Goal: Find specific page/section: Find specific page/section

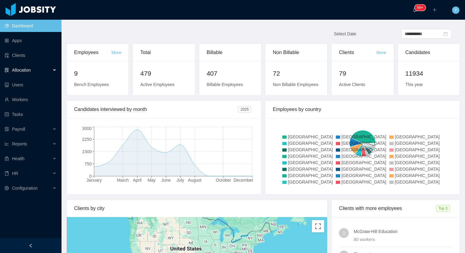
click at [29, 70] on span "Allocation" at bounding box center [21, 70] width 19 height 5
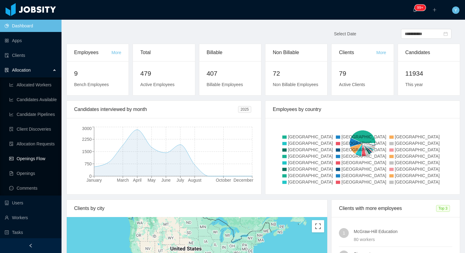
click at [24, 158] on link "Openings Flow" at bounding box center [32, 159] width 47 height 12
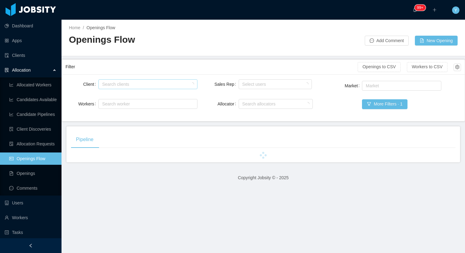
click at [145, 83] on div "Search clients" at bounding box center [146, 84] width 89 height 6
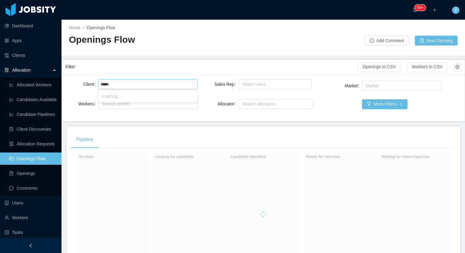
type input "******"
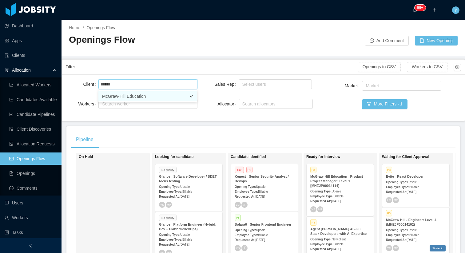
click at [135, 97] on li "McGraw-Hill Education" at bounding box center [147, 96] width 99 height 10
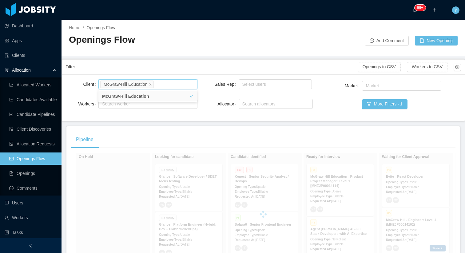
click at [151, 68] on div "Filter" at bounding box center [212, 66] width 292 height 11
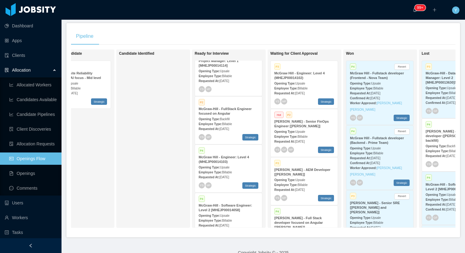
scroll to position [20, 0]
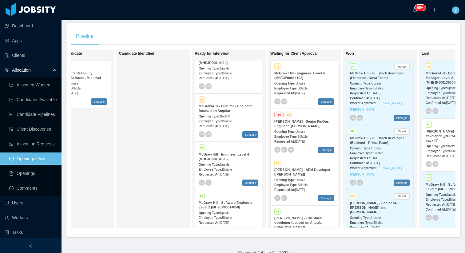
click at [228, 115] on span "Backfill" at bounding box center [225, 116] width 10 height 3
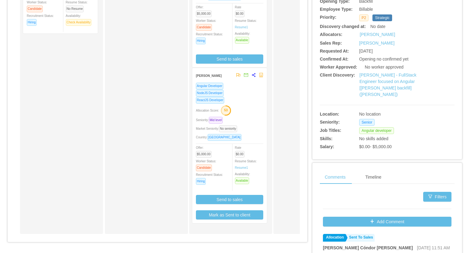
scroll to position [140, 0]
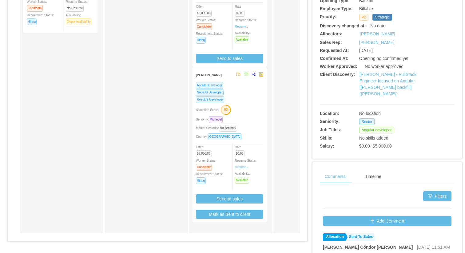
click at [304, 97] on div "Candidates Allocation Flow Candidates Recruitment Flow Candidates Allocation Fl…" at bounding box center [158, 62] width 300 height 367
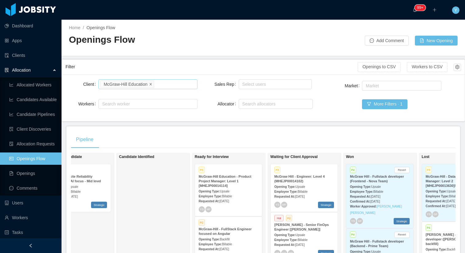
click at [151, 84] on icon "icon: close" at bounding box center [150, 83] width 3 height 3
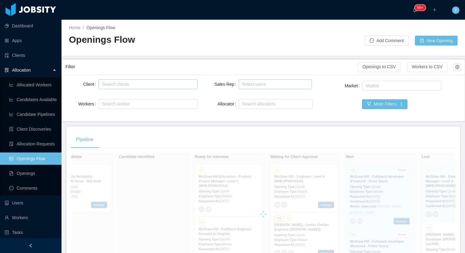
click at [250, 80] on div "Select users" at bounding box center [275, 84] width 68 height 9
type input "*******"
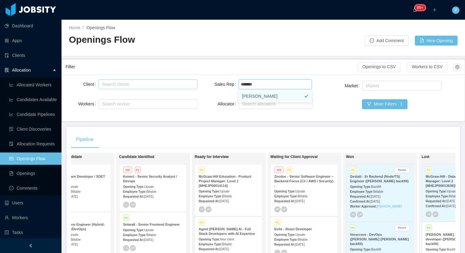
click at [246, 96] on li "[PERSON_NAME]" at bounding box center [276, 96] width 74 height 10
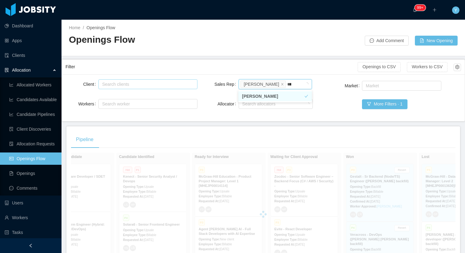
type input "*****"
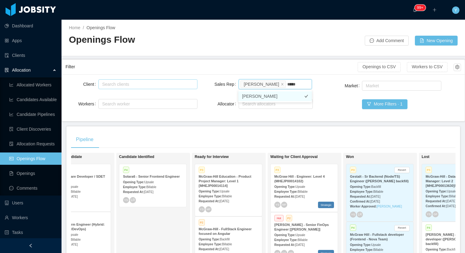
click at [267, 100] on li "Laura Cardona" at bounding box center [276, 96] width 74 height 10
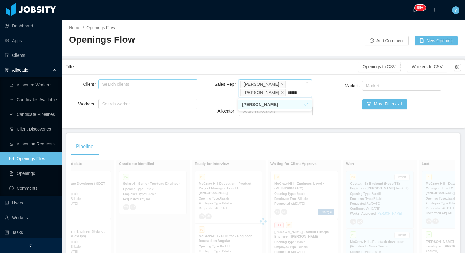
type input "********"
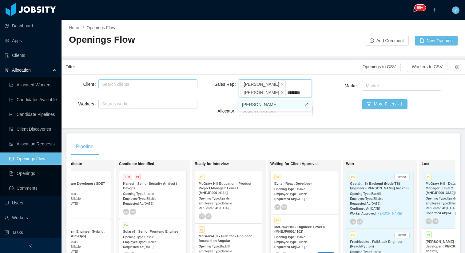
click at [263, 102] on li "Patricia Ponce" at bounding box center [276, 105] width 74 height 10
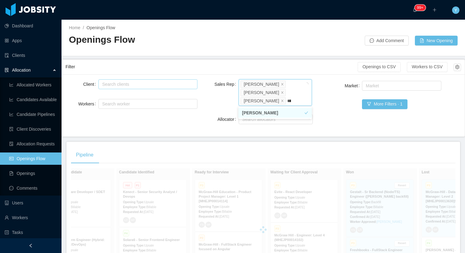
type input "*****"
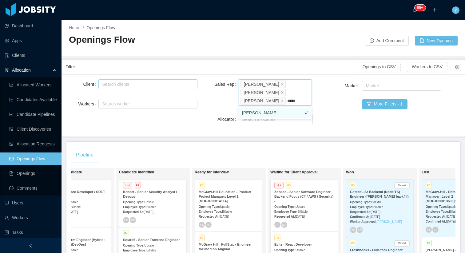
click at [258, 110] on li "Alfredo Orjuela" at bounding box center [276, 113] width 74 height 10
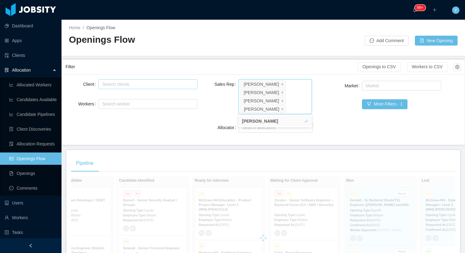
click at [207, 102] on div "Client Search clients Workers Search worker Sales Rep Select users Yurguen Seng…" at bounding box center [264, 109] width 396 height 63
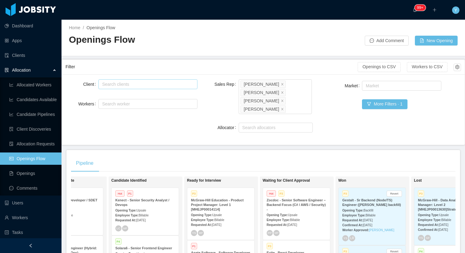
click at [36, 161] on link "Openings Flow" at bounding box center [32, 159] width 47 height 12
click at [23, 57] on link "Clients" at bounding box center [31, 55] width 52 height 12
click at [33, 57] on link "Clients" at bounding box center [31, 55] width 52 height 12
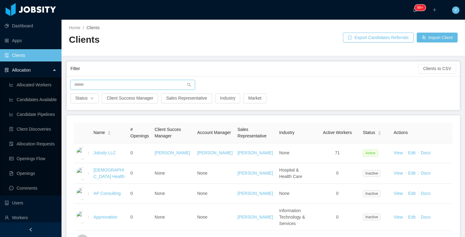
click at [115, 88] on input "text" at bounding box center [132, 85] width 125 height 10
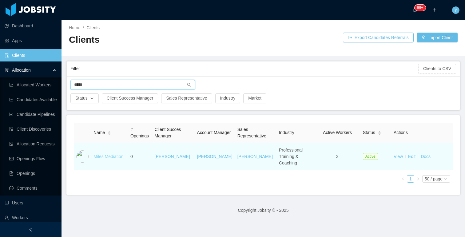
type input "*****"
click at [111, 154] on link "Miles Mediation" at bounding box center [109, 156] width 30 height 5
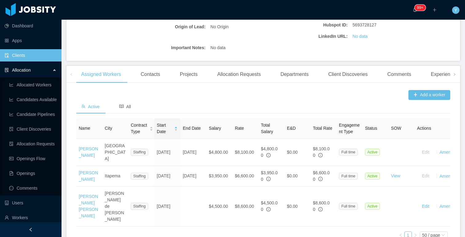
scroll to position [142, 0]
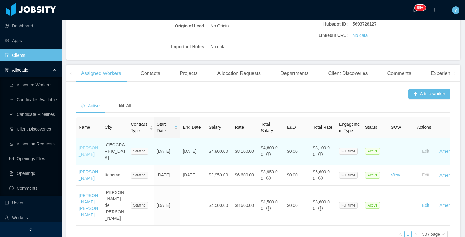
click at [84, 153] on link "[PERSON_NAME]" at bounding box center [88, 151] width 19 height 11
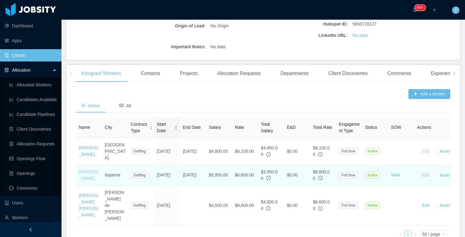
click at [84, 170] on link "[PERSON_NAME]" at bounding box center [88, 175] width 19 height 11
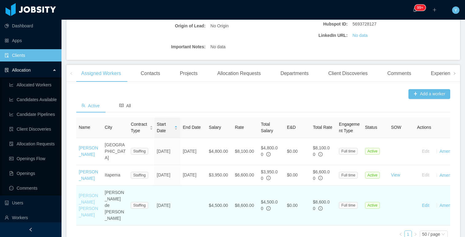
click at [91, 193] on link "[PERSON_NAME] [PERSON_NAME]" at bounding box center [88, 205] width 19 height 24
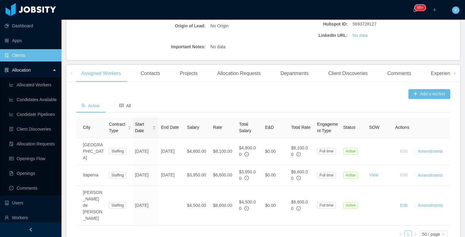
scroll to position [0, 26]
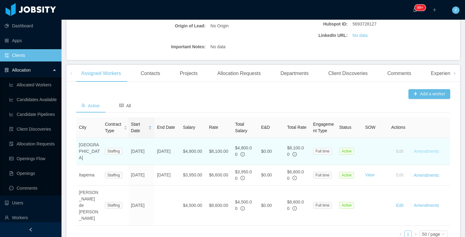
click at [424, 149] on link "Amendments" at bounding box center [426, 151] width 25 height 5
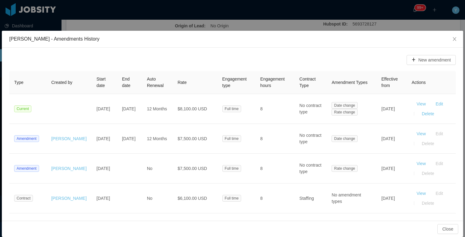
scroll to position [7, 0]
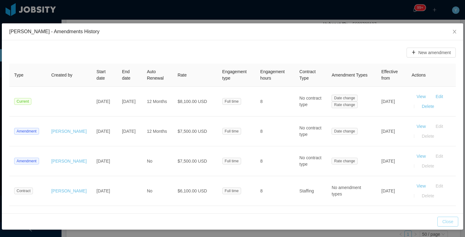
click at [448, 222] on button "Close" at bounding box center [448, 222] width 21 height 10
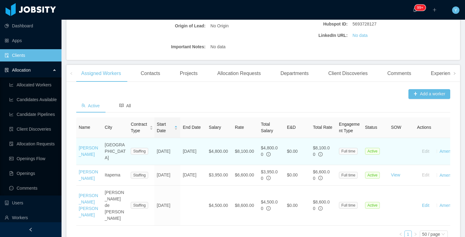
scroll to position [0, 26]
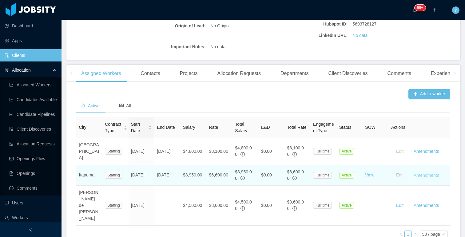
click at [416, 173] on link "Amendments" at bounding box center [426, 175] width 25 height 5
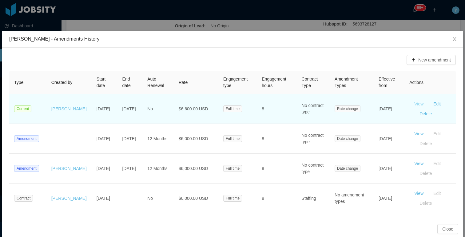
click at [421, 104] on button "View" at bounding box center [419, 104] width 19 height 10
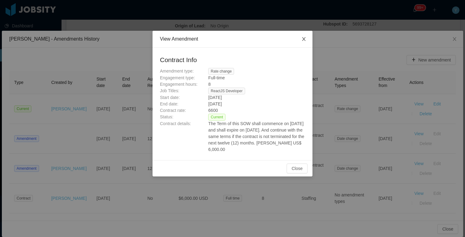
click at [302, 39] on icon "icon: close" at bounding box center [304, 39] width 5 height 5
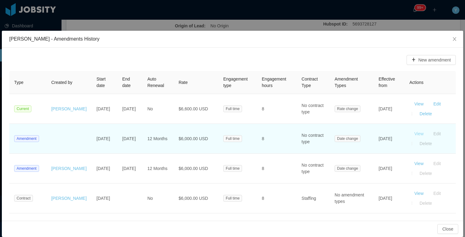
click at [422, 134] on button "View" at bounding box center [419, 134] width 19 height 10
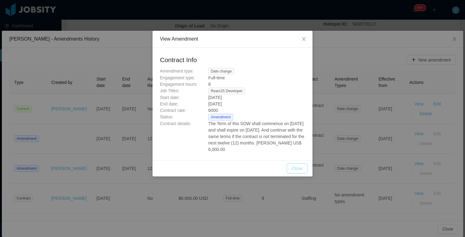
click at [296, 174] on button "Close" at bounding box center [297, 169] width 21 height 10
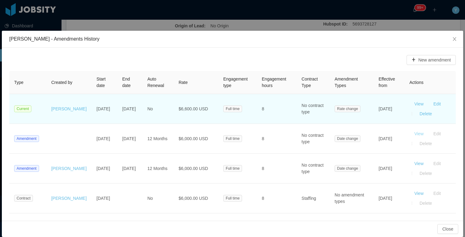
scroll to position [7, 0]
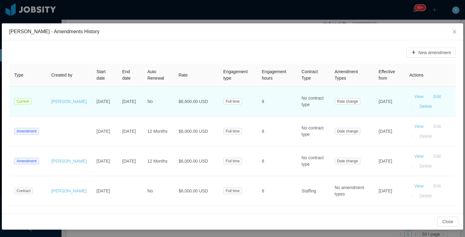
drag, startPoint x: 378, startPoint y: 98, endPoint x: 397, endPoint y: 106, distance: 21.4
click at [397, 106] on td "[DATE]" at bounding box center [389, 102] width 31 height 30
drag, startPoint x: 179, startPoint y: 101, endPoint x: 208, endPoint y: 100, distance: 28.9
click at [208, 100] on td "$6,600.00 USD" at bounding box center [196, 102] width 45 height 30
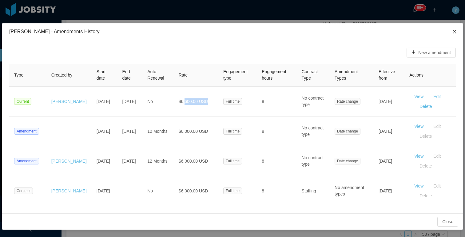
click at [454, 33] on icon "icon: close" at bounding box center [454, 31] width 5 height 5
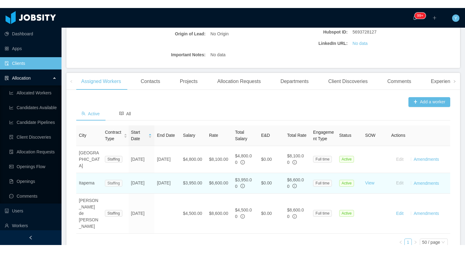
scroll to position [0, 0]
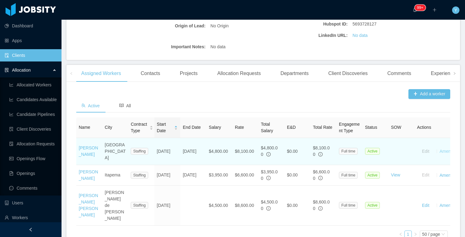
click at [444, 149] on link "Amendments" at bounding box center [452, 151] width 25 height 5
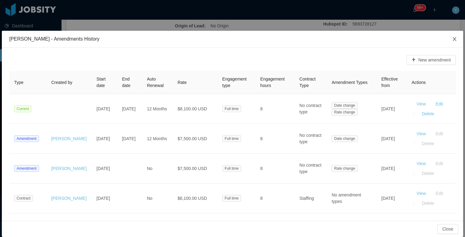
click at [456, 39] on icon "icon: close" at bounding box center [454, 39] width 5 height 5
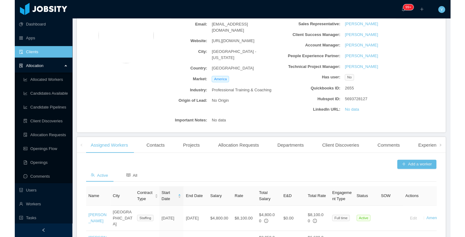
scroll to position [60, 0]
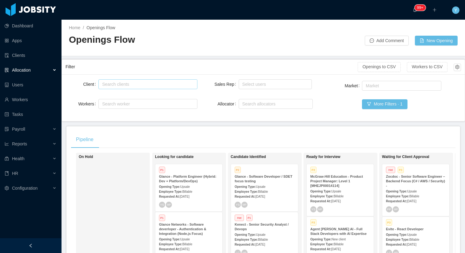
click at [173, 85] on div "Search clients" at bounding box center [146, 84] width 89 height 6
type input "******"
click at [143, 93] on li "McGraw-Hill Education" at bounding box center [147, 96] width 99 height 10
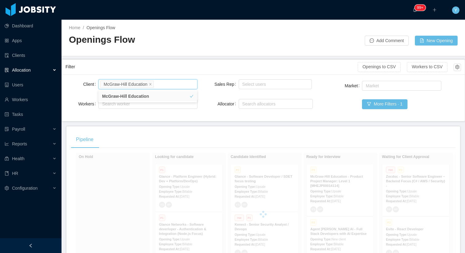
click at [178, 58] on main "Home / Openings Flow / Openings Flow Add Comment New Opening Filter Openings to…" at bounding box center [264, 137] width 404 height 234
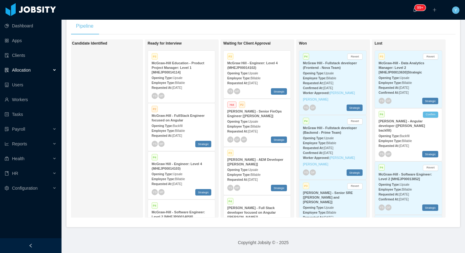
click at [252, 114] on strong "[PERSON_NAME] - Senior FinOps Engineer [[PERSON_NAME]]" at bounding box center [254, 114] width 54 height 8
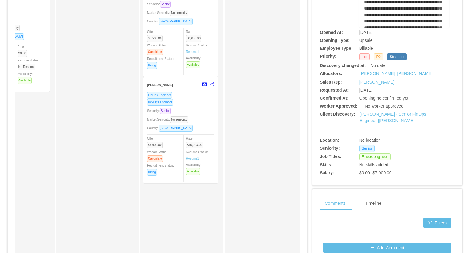
scroll to position [112, 0]
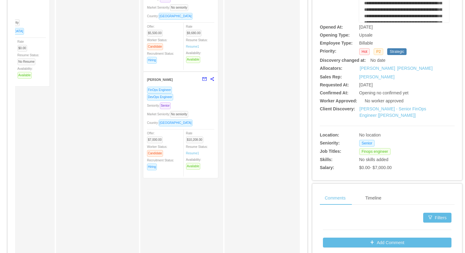
click at [204, 116] on div "Market Seniority: No seniority" at bounding box center [180, 114] width 67 height 7
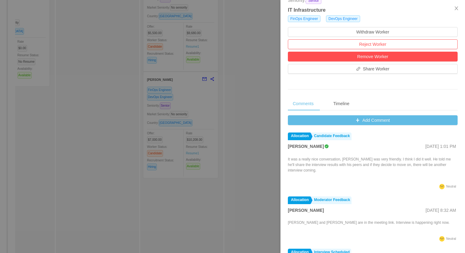
scroll to position [163, 0]
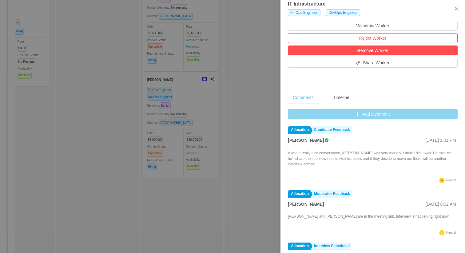
click at [371, 114] on button "Add Comment" at bounding box center [373, 114] width 170 height 10
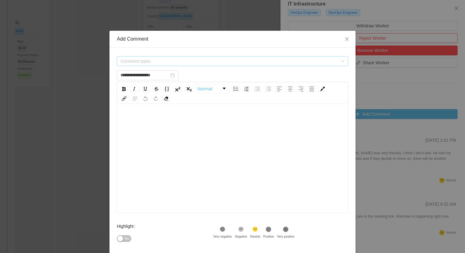
click at [209, 56] on span "Comment types" at bounding box center [232, 61] width 231 height 10
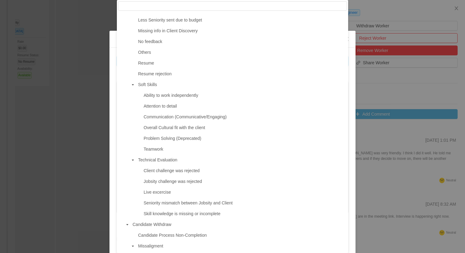
scroll to position [383, 0]
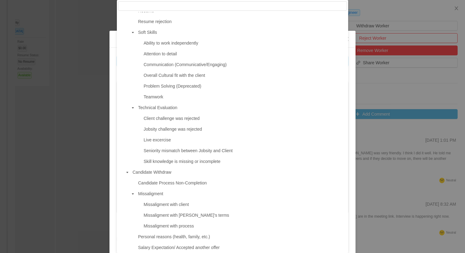
type input "**********"
click at [46, 88] on div "**********" at bounding box center [232, 126] width 465 height 253
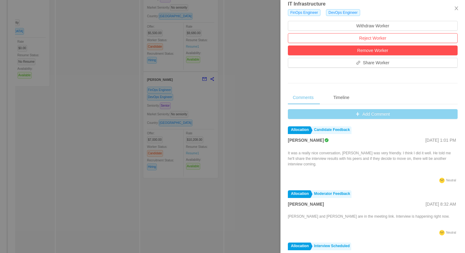
click at [334, 112] on button "Add Comment" at bounding box center [373, 114] width 170 height 10
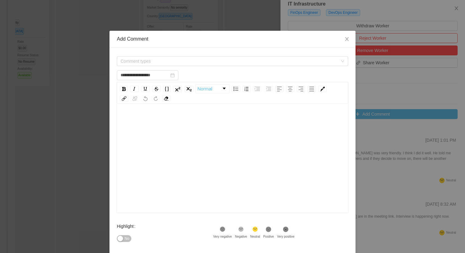
click at [219, 128] on div "rdw-editor" at bounding box center [233, 168] width 222 height 108
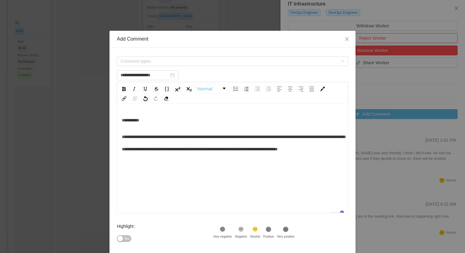
click at [239, 66] on div "Comment types" at bounding box center [232, 61] width 231 height 12
click at [236, 60] on span "Comment types" at bounding box center [229, 61] width 217 height 6
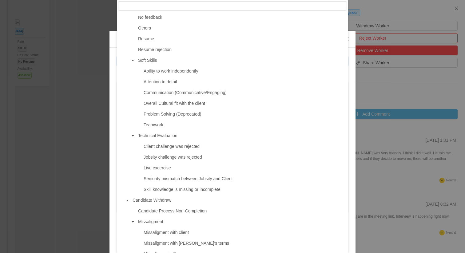
scroll to position [371, 0]
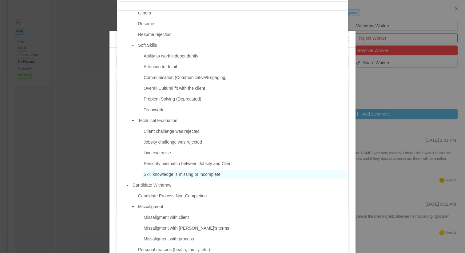
click at [179, 174] on span "Skill knowledge is missing or incomplete" at bounding box center [182, 174] width 77 height 5
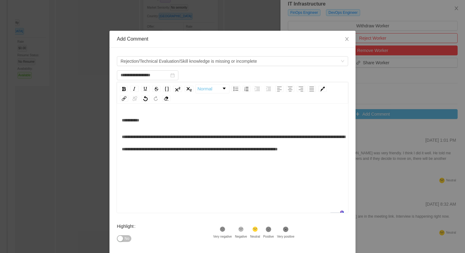
click at [211, 155] on div "**********" at bounding box center [233, 143] width 222 height 25
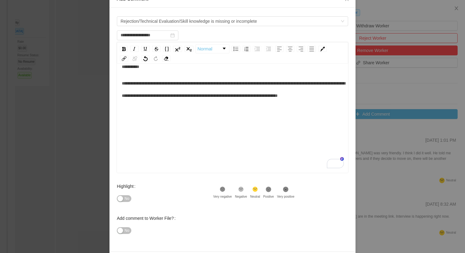
scroll to position [62, 0]
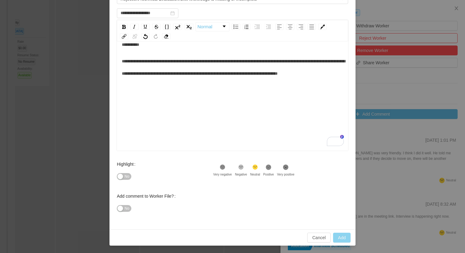
click at [341, 239] on button "Add" at bounding box center [342, 238] width 18 height 10
type input "**********"
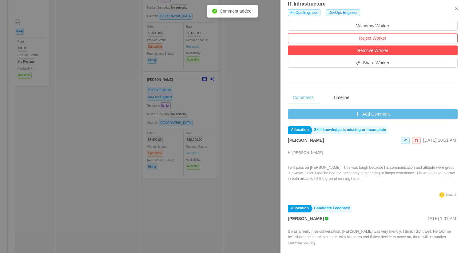
click at [156, 82] on div at bounding box center [232, 126] width 465 height 253
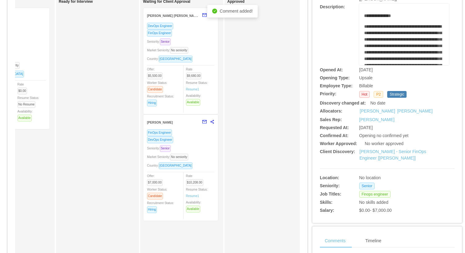
scroll to position [52, 0]
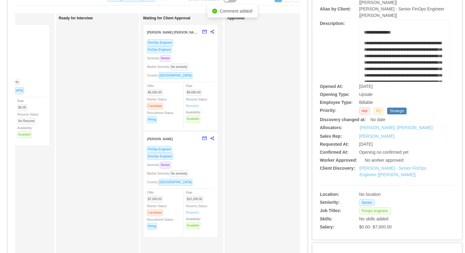
click at [202, 60] on div "Seniority: Senior" at bounding box center [180, 58] width 67 height 7
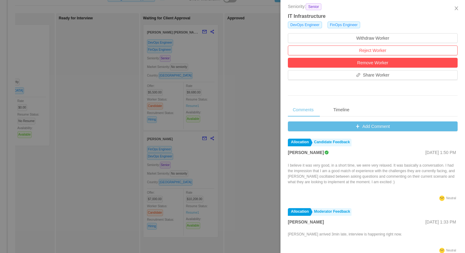
scroll to position [164, 0]
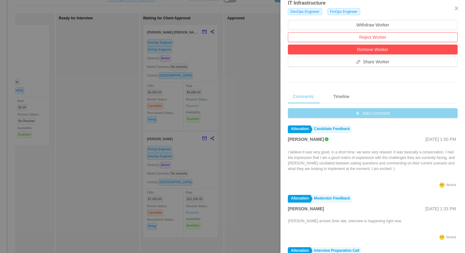
click at [363, 114] on button "Add Comment" at bounding box center [373, 113] width 170 height 10
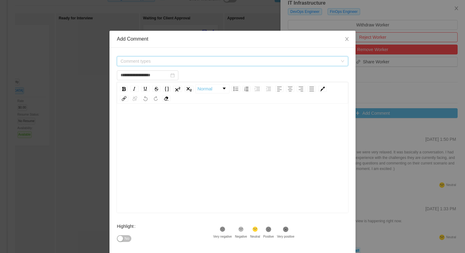
click at [231, 61] on span "Comment types" at bounding box center [229, 61] width 217 height 6
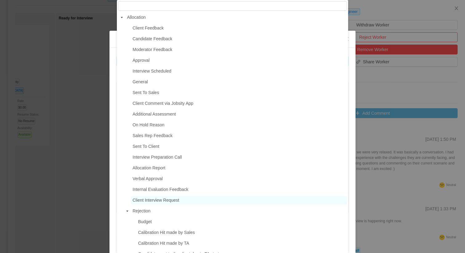
click at [155, 203] on span "Client Interview Request" at bounding box center [156, 200] width 47 height 5
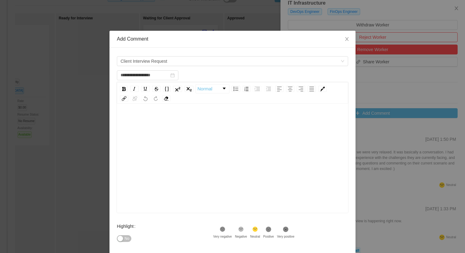
click at [183, 189] on div "rdw-editor" at bounding box center [233, 168] width 222 height 108
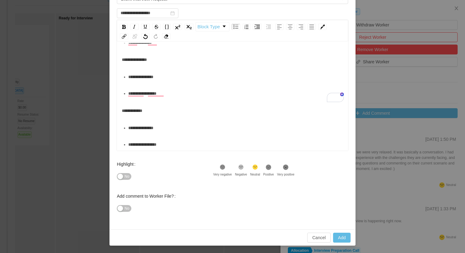
scroll to position [58, 0]
type input "**********"
click at [347, 239] on button "Add" at bounding box center [342, 238] width 18 height 10
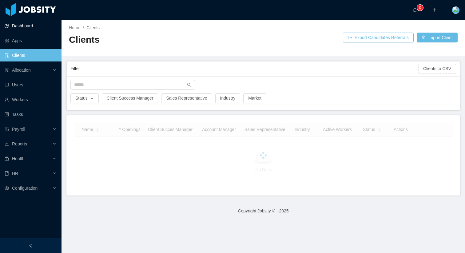
click at [21, 23] on link "Dashboard" at bounding box center [31, 26] width 52 height 12
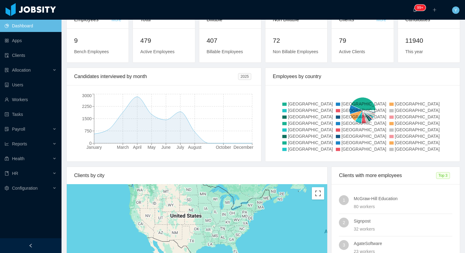
scroll to position [32, 0]
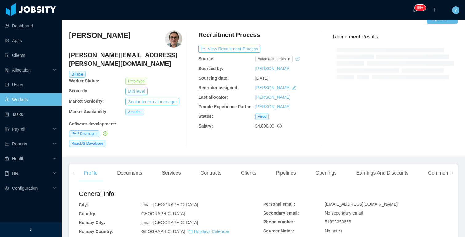
scroll to position [9, 0]
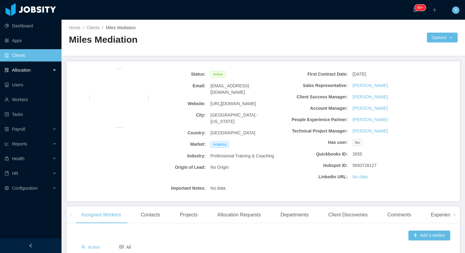
click at [33, 70] on div "Allocation" at bounding box center [31, 70] width 62 height 12
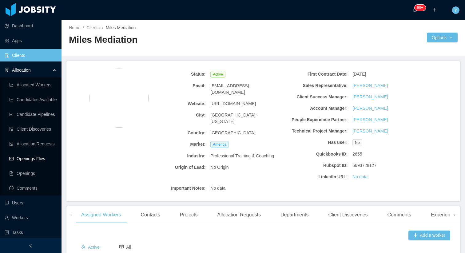
click at [29, 160] on link "Openings Flow" at bounding box center [32, 159] width 47 height 12
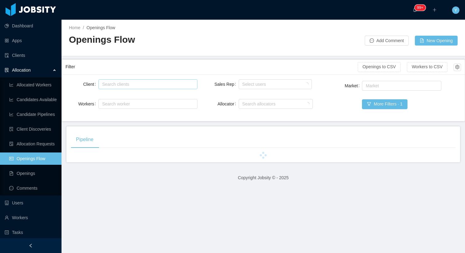
click at [134, 85] on div "Search clients" at bounding box center [146, 84] width 89 height 6
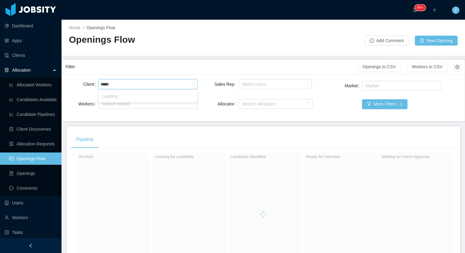
type input "******"
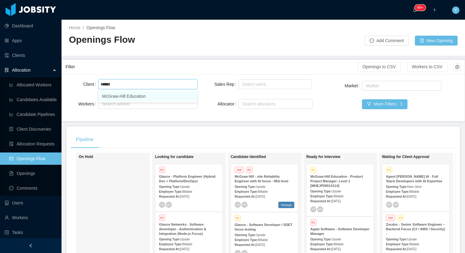
click at [177, 95] on li "McGraw-Hill Education" at bounding box center [147, 96] width 99 height 10
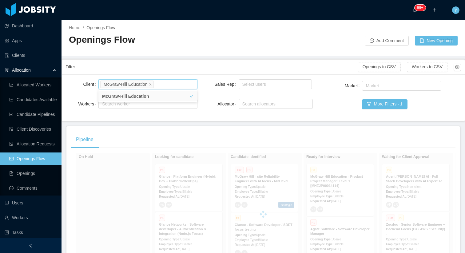
click at [209, 54] on div "Home / Openings Flow / Openings Flow Add Comment New Opening" at bounding box center [264, 38] width 404 height 37
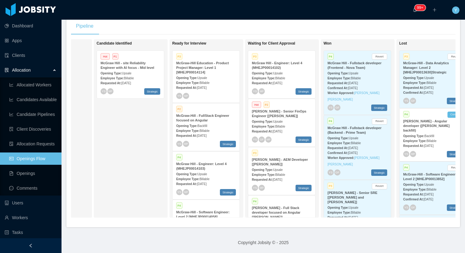
scroll to position [0, 135]
